Goal: Check status: Check status

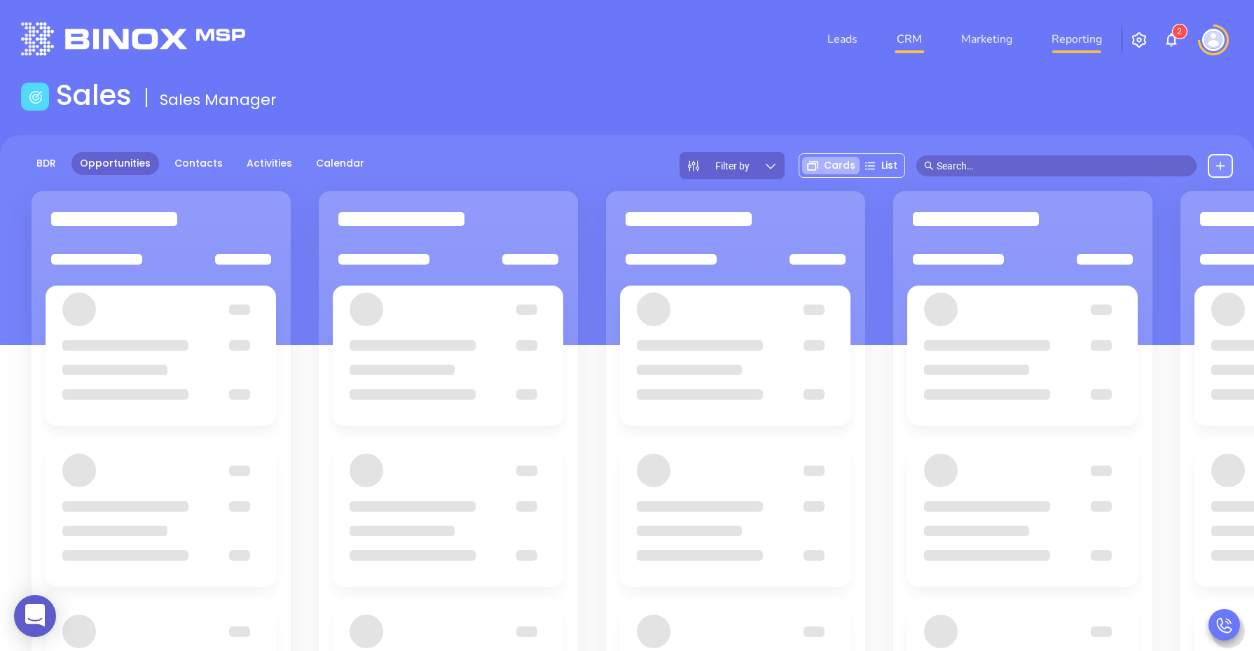
click at [1062, 34] on link "Reporting" at bounding box center [1077, 39] width 62 height 28
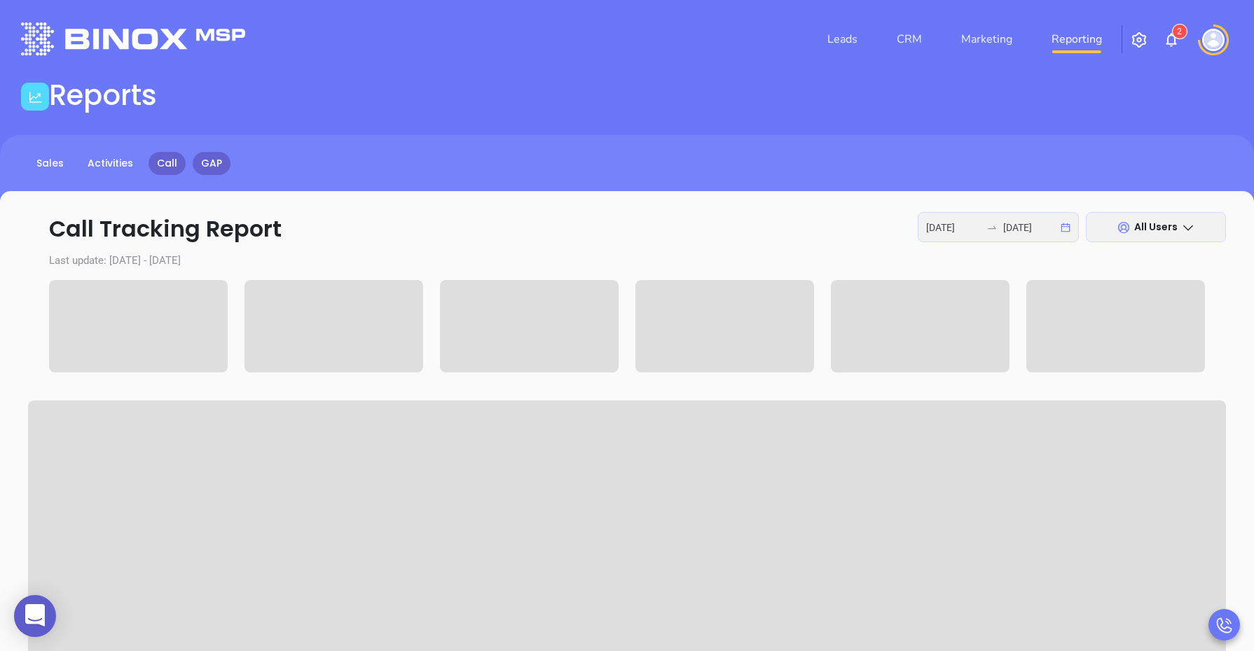
click at [209, 156] on link "GAP" at bounding box center [212, 163] width 38 height 23
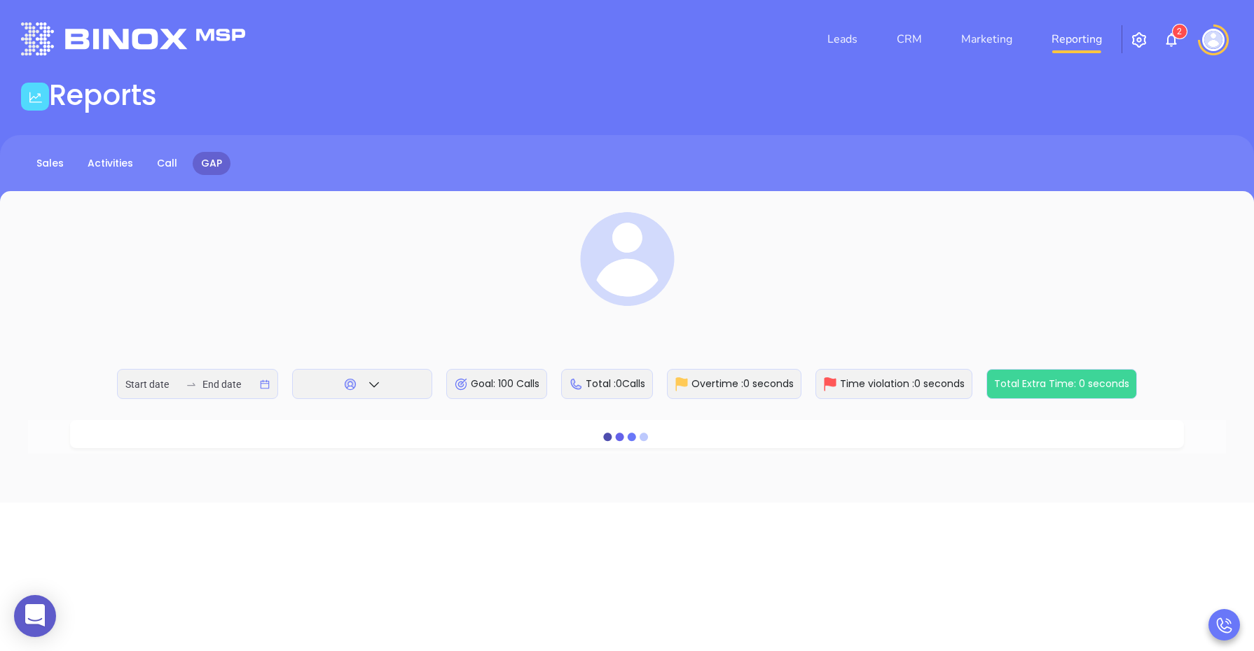
type input "[DATE]"
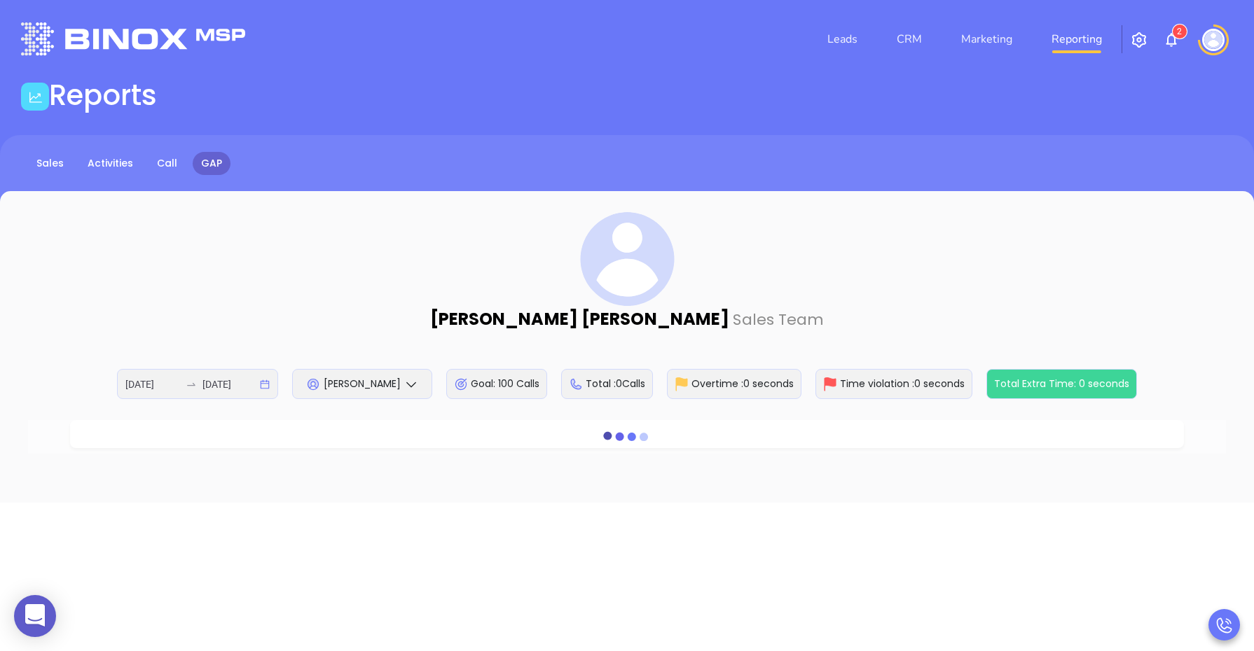
click at [377, 383] on span "[PERSON_NAME]" at bounding box center [362, 384] width 77 height 14
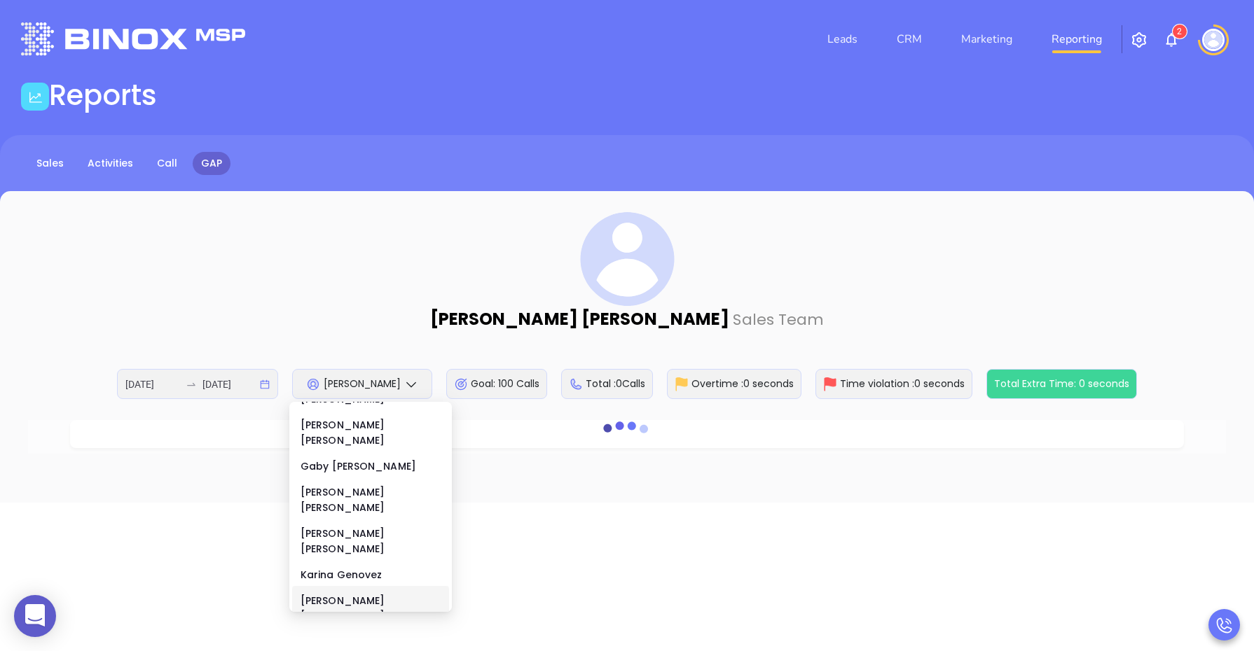
scroll to position [236, 0]
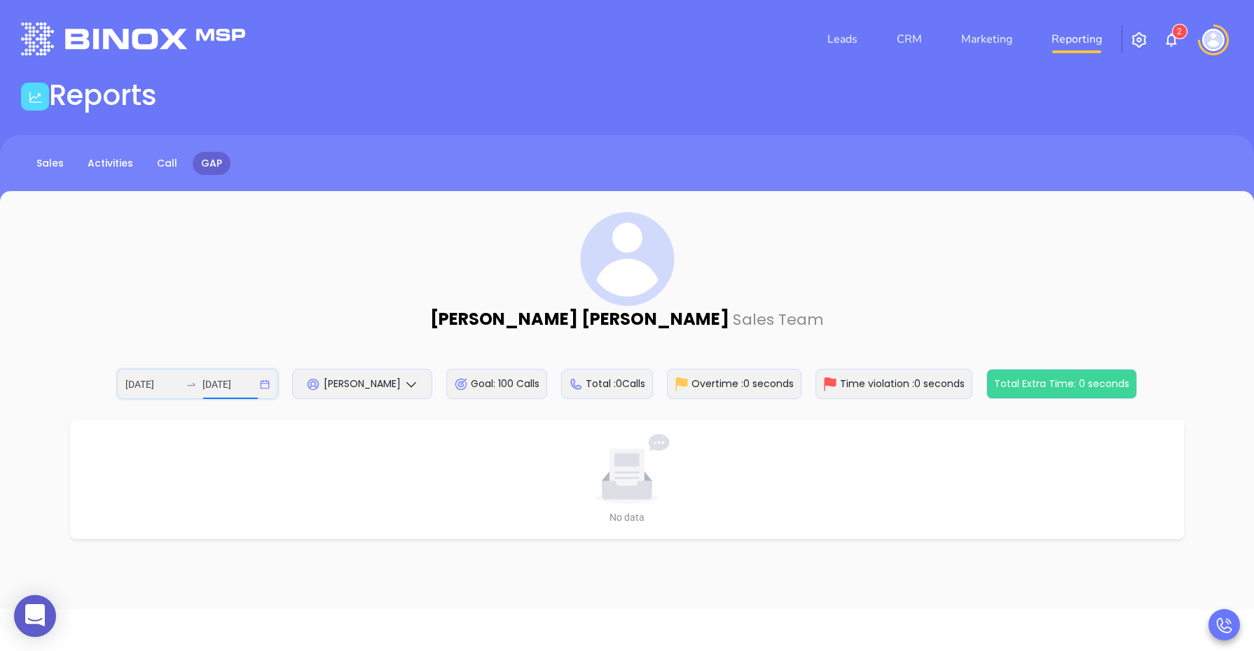
click at [212, 379] on input "[DATE]" at bounding box center [229, 384] width 55 height 15
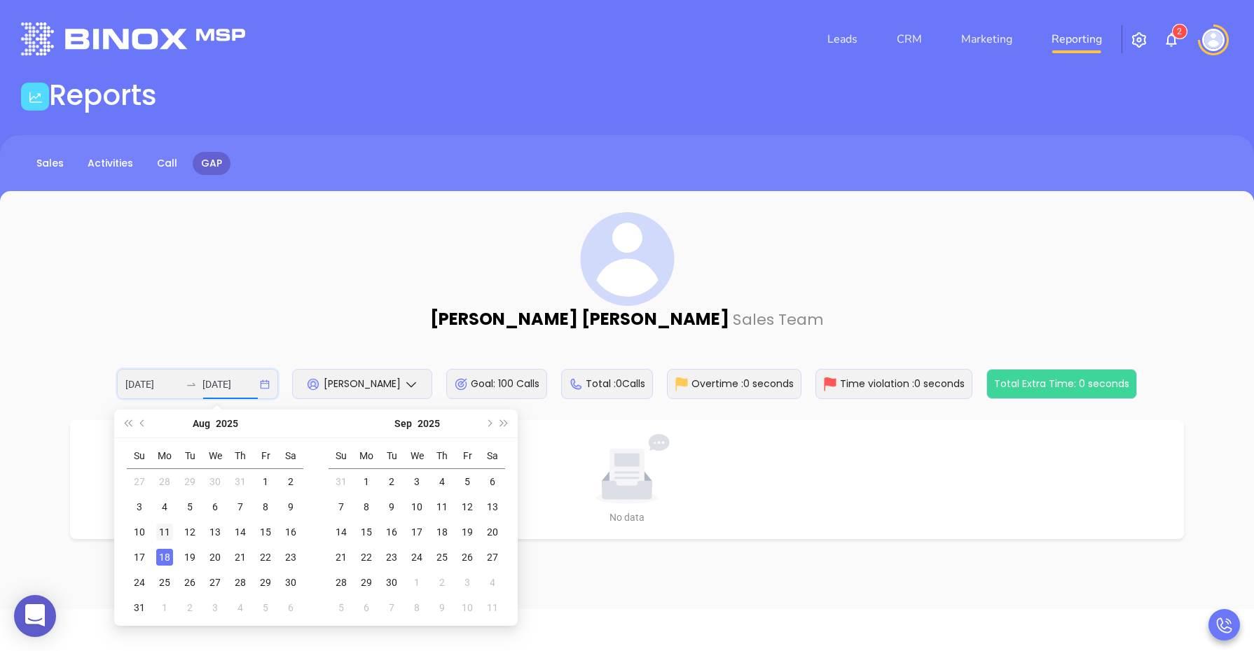
type input "[DATE]"
click at [161, 531] on div "11" at bounding box center [164, 532] width 17 height 17
click at [260, 536] on div "15" at bounding box center [265, 532] width 17 height 17
type input "[DATE]"
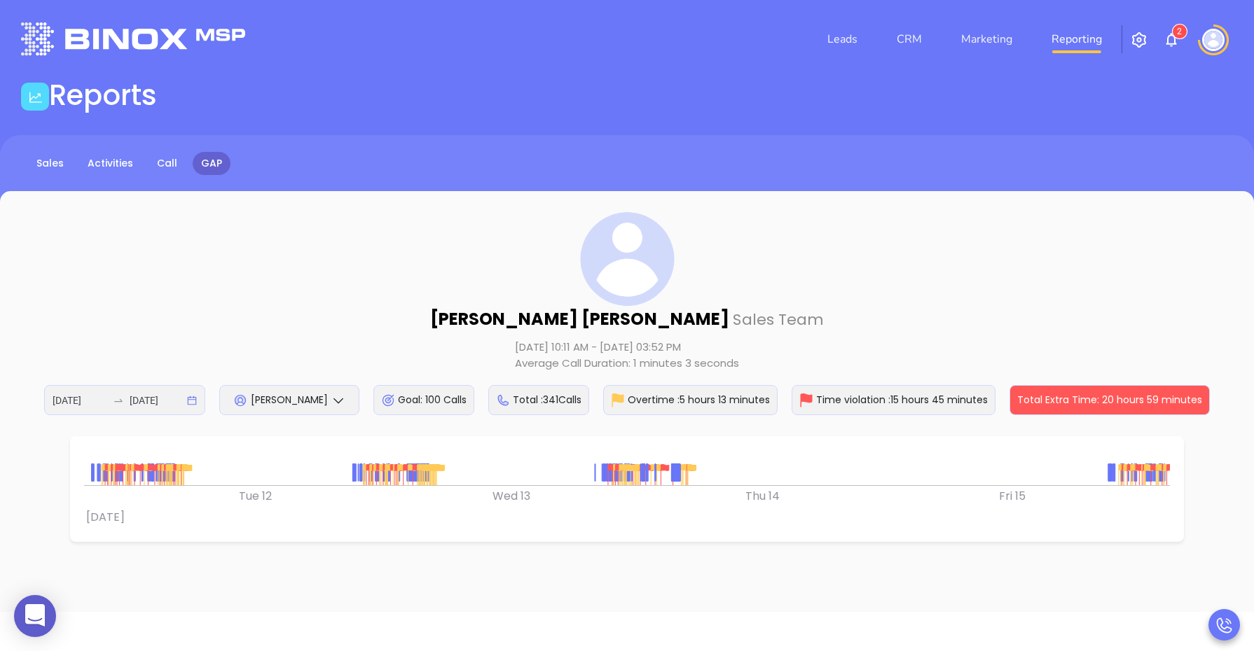
click at [190, 394] on div "[DATE] [DATE]" at bounding box center [124, 400] width 161 height 30
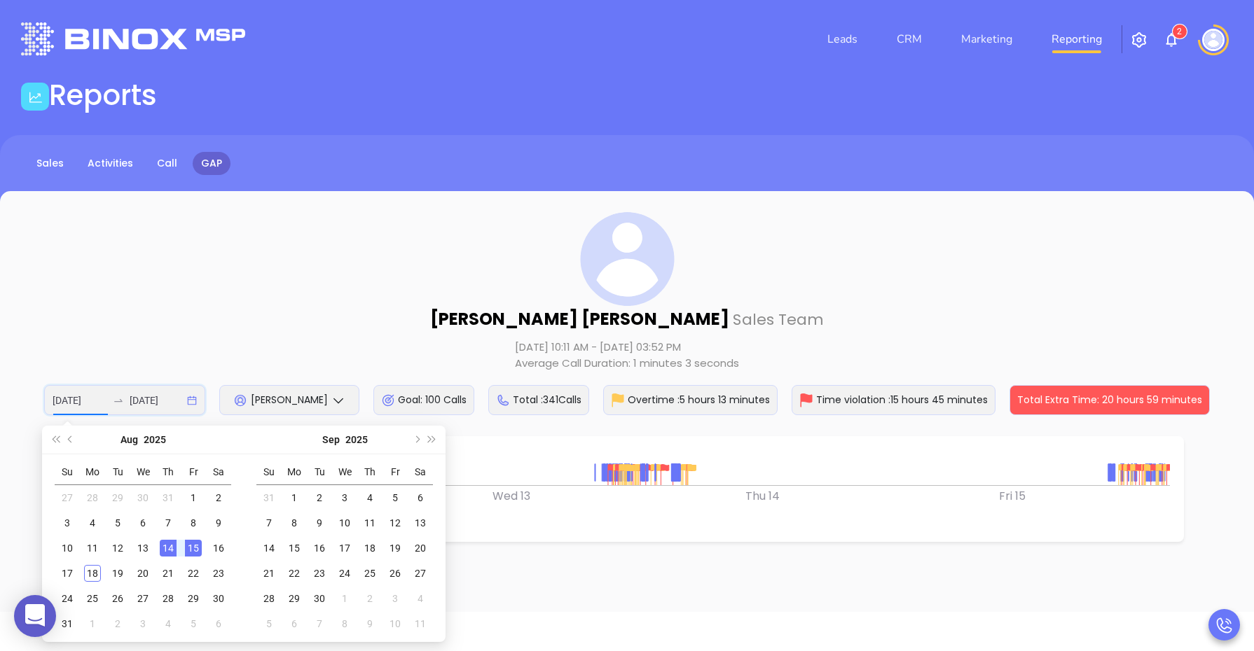
type input "[DATE]"
click at [181, 551] on td "15" at bounding box center [193, 548] width 25 height 25
click at [186, 550] on div "15" at bounding box center [193, 548] width 17 height 17
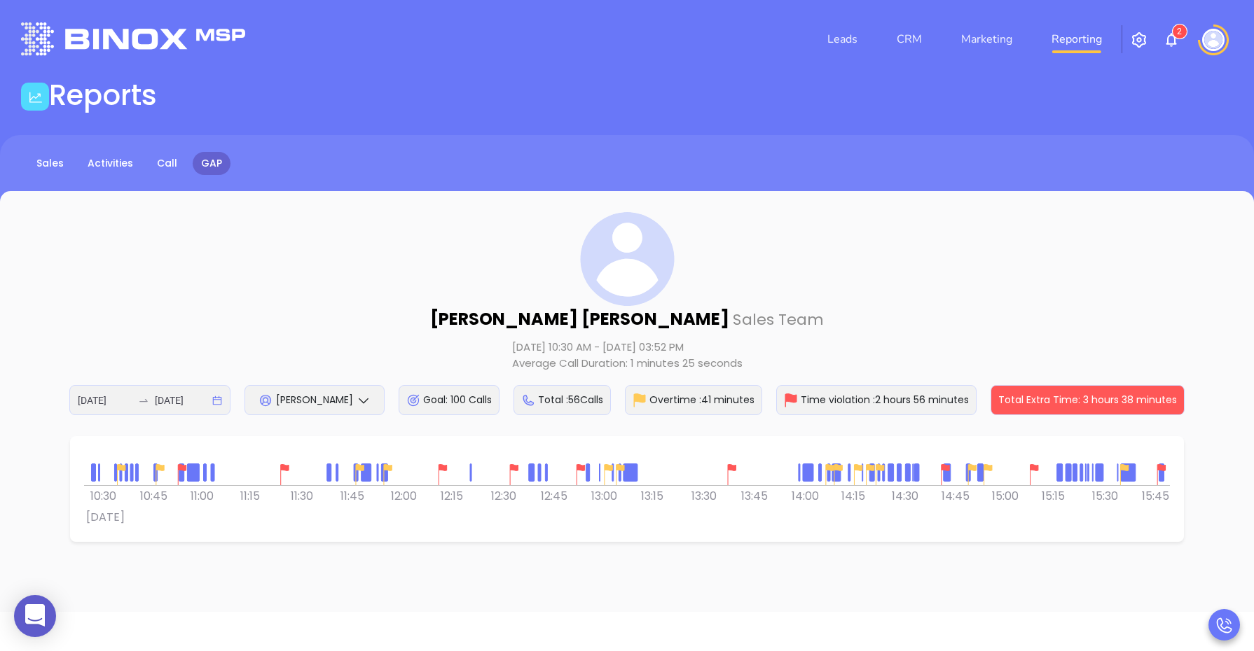
click at [303, 414] on div "[PERSON_NAME]" at bounding box center [314, 400] width 140 height 30
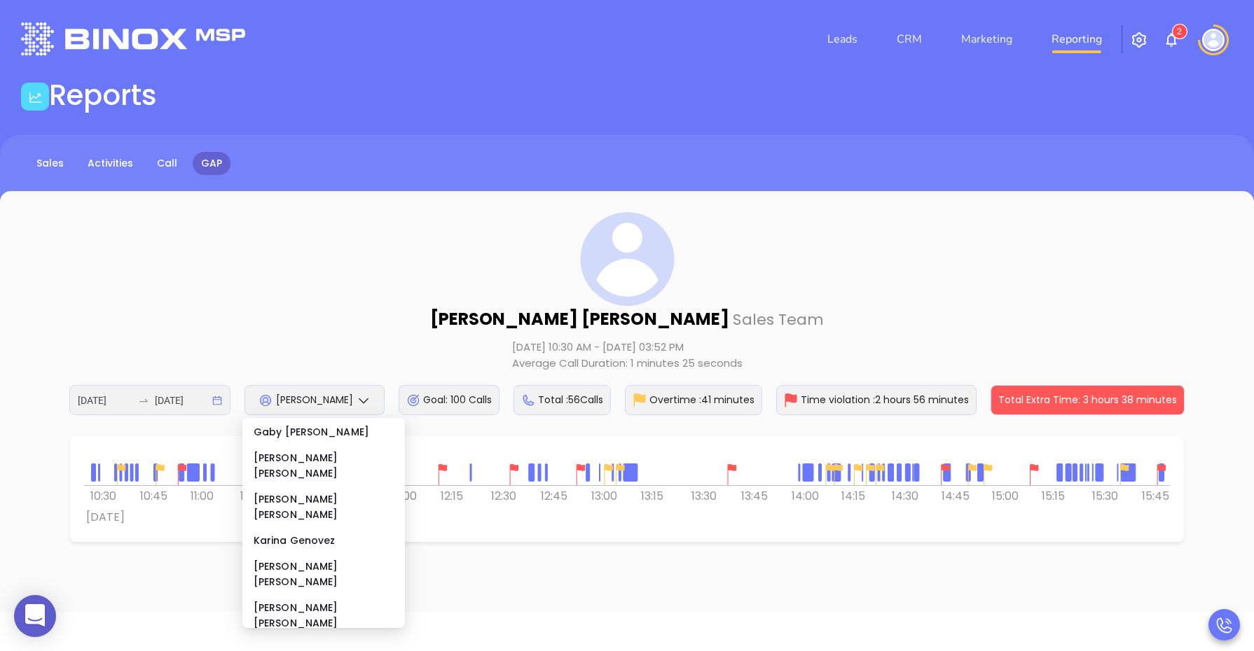
click at [295, 642] on div "[PERSON_NAME]" at bounding box center [324, 649] width 140 height 15
